Goal: Navigation & Orientation: Find specific page/section

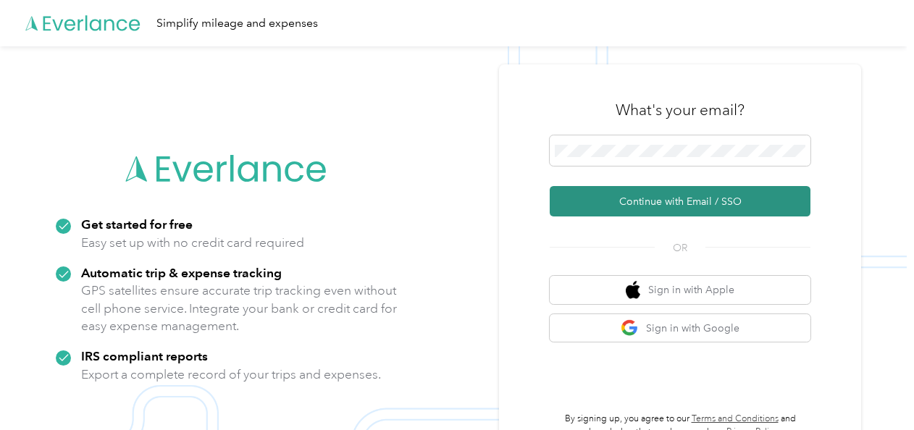
click at [682, 194] on button "Continue with Email / SSO" at bounding box center [679, 201] width 261 height 30
click at [683, 195] on button "Continue with Email / SSO" at bounding box center [679, 201] width 261 height 30
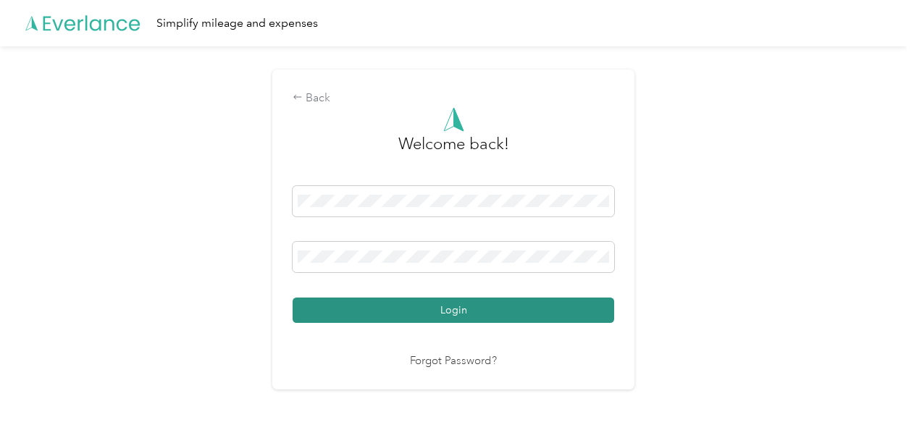
click at [463, 307] on button "Login" at bounding box center [452, 310] width 321 height 25
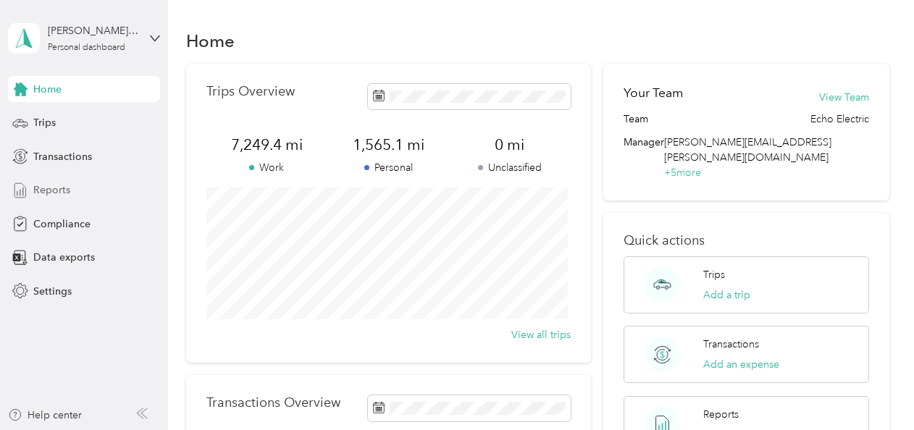
click at [65, 182] on span "Reports" at bounding box center [51, 189] width 37 height 15
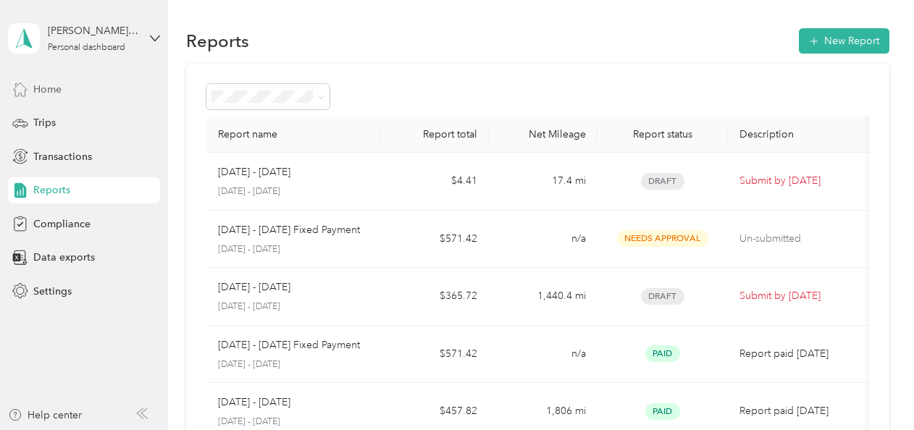
click at [48, 87] on span "Home" at bounding box center [47, 89] width 28 height 15
